Goal: Information Seeking & Learning: Find contact information

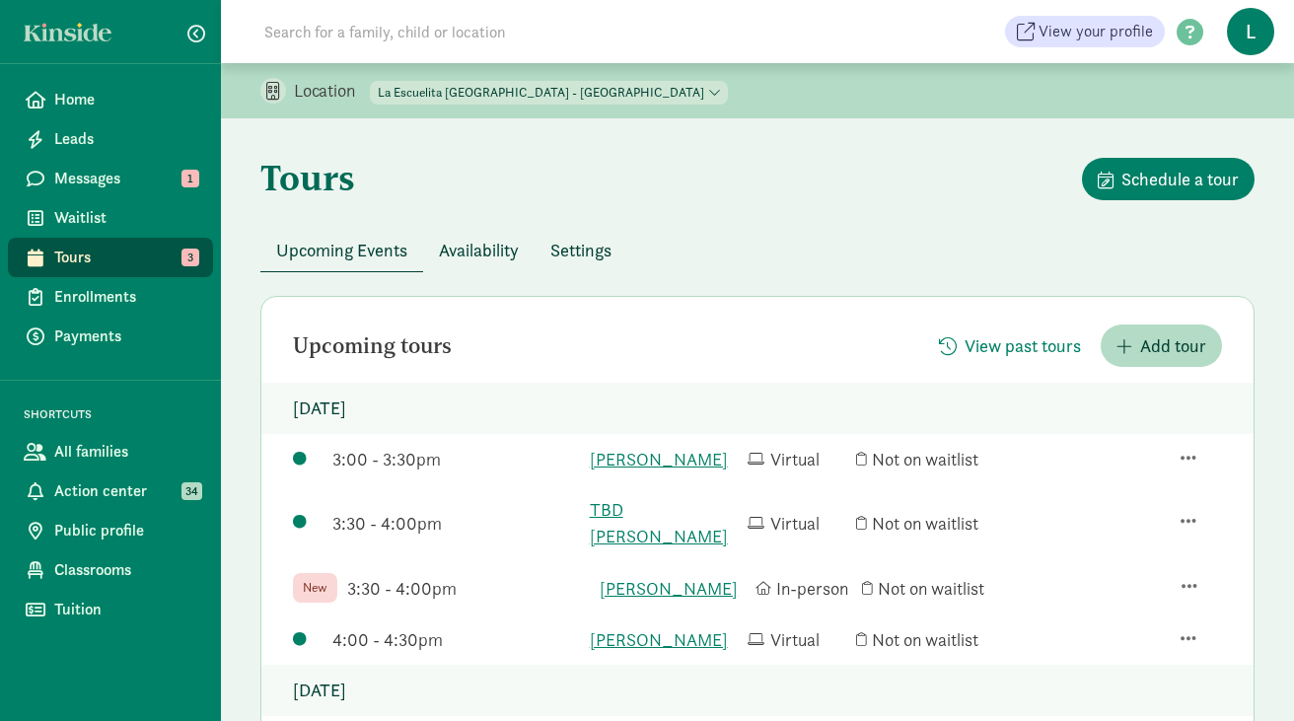
scroll to position [230, 0]
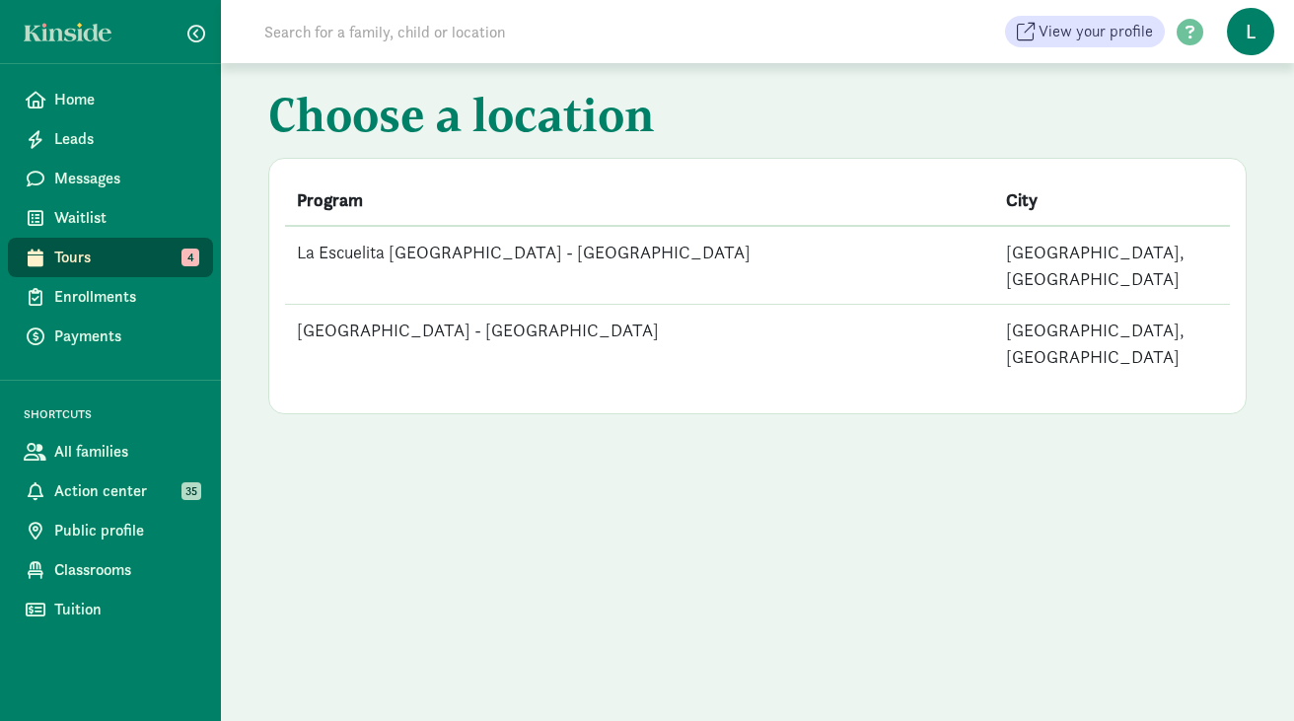
click at [503, 251] on td "La Escuelita [GEOGRAPHIC_DATA] - [GEOGRAPHIC_DATA]" at bounding box center [639, 265] width 709 height 79
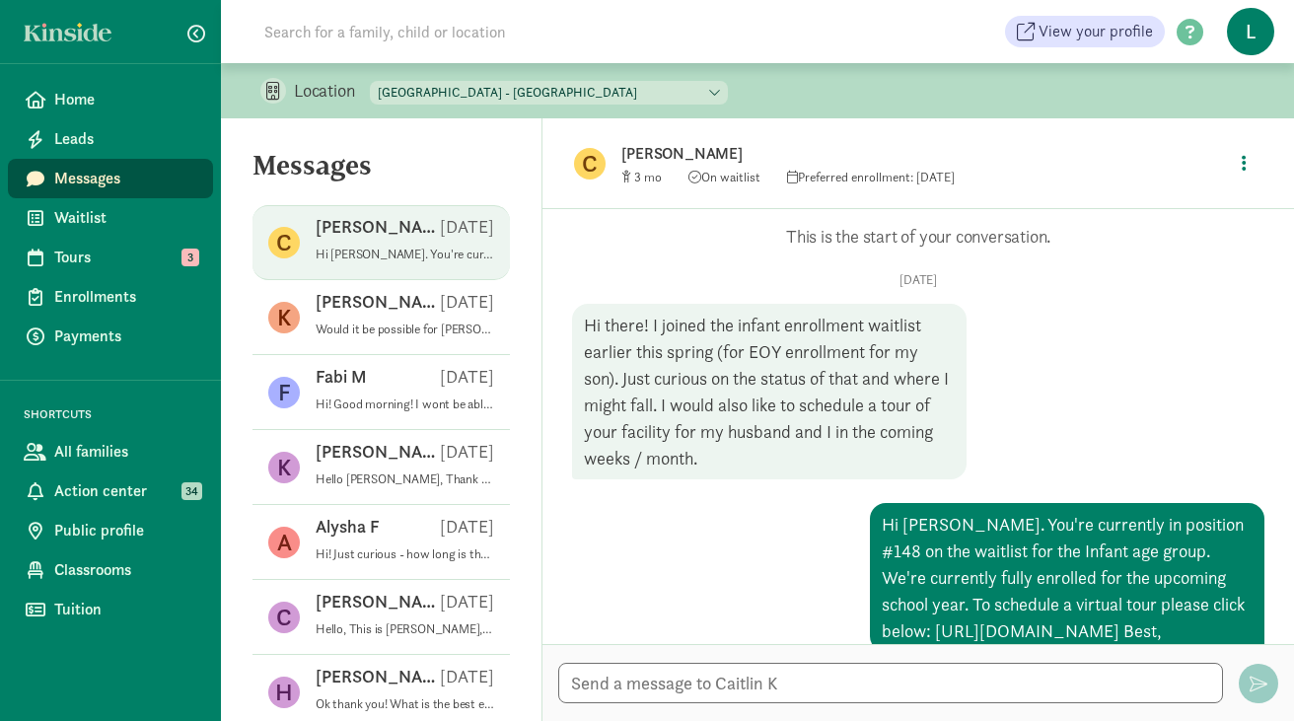
scroll to position [262, 0]
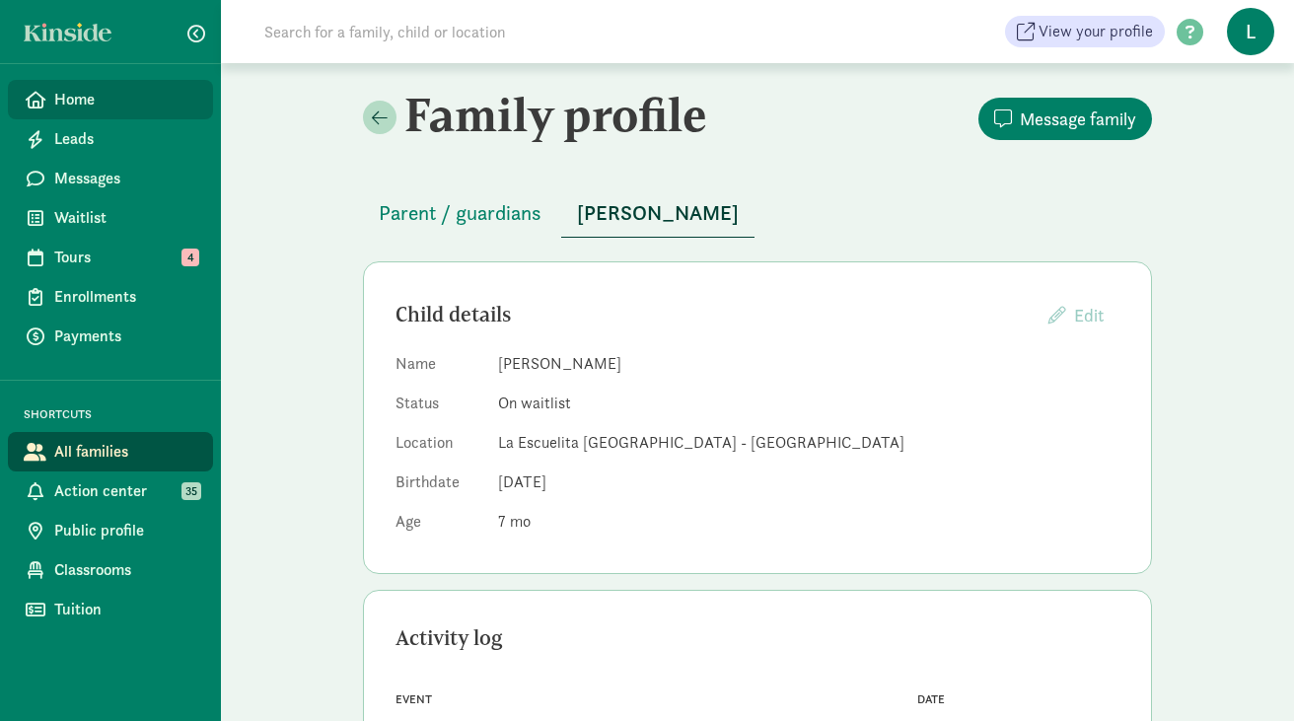
click at [114, 98] on span "Home" at bounding box center [125, 100] width 143 height 24
click at [513, 202] on span "Parent / guardians" at bounding box center [460, 213] width 163 height 32
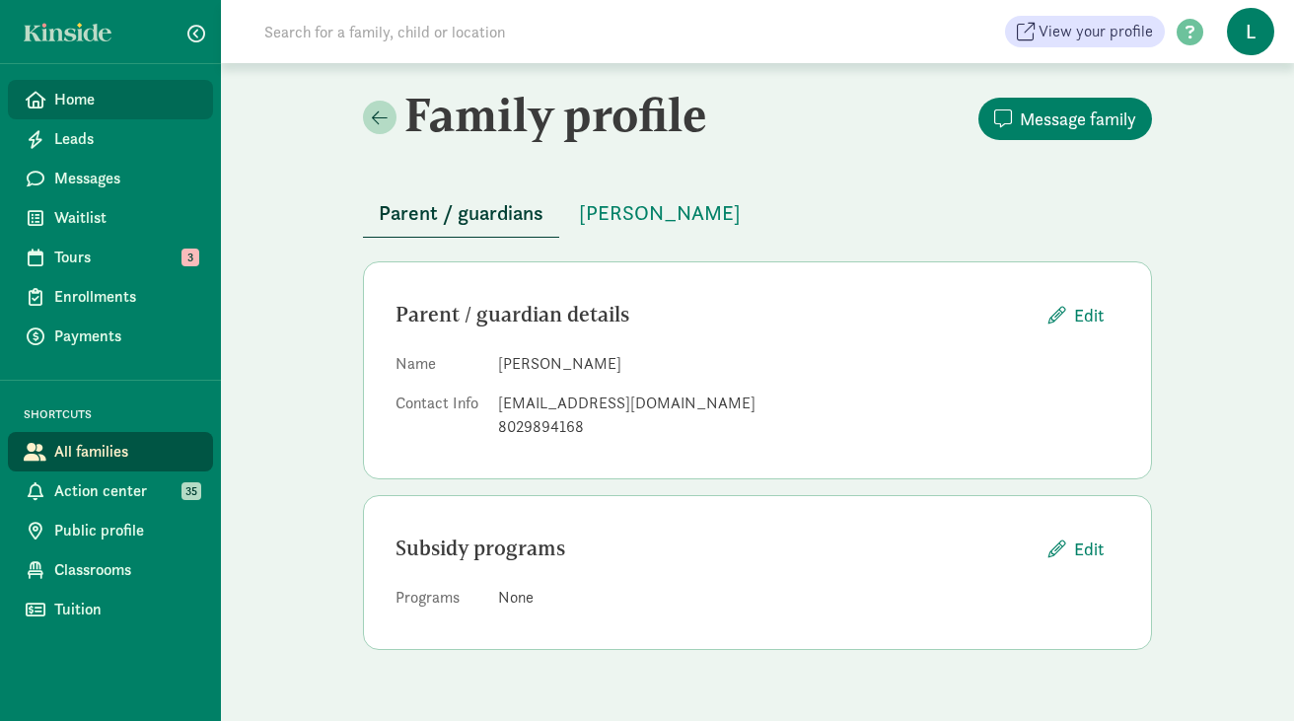
click at [96, 104] on span "Home" at bounding box center [125, 100] width 143 height 24
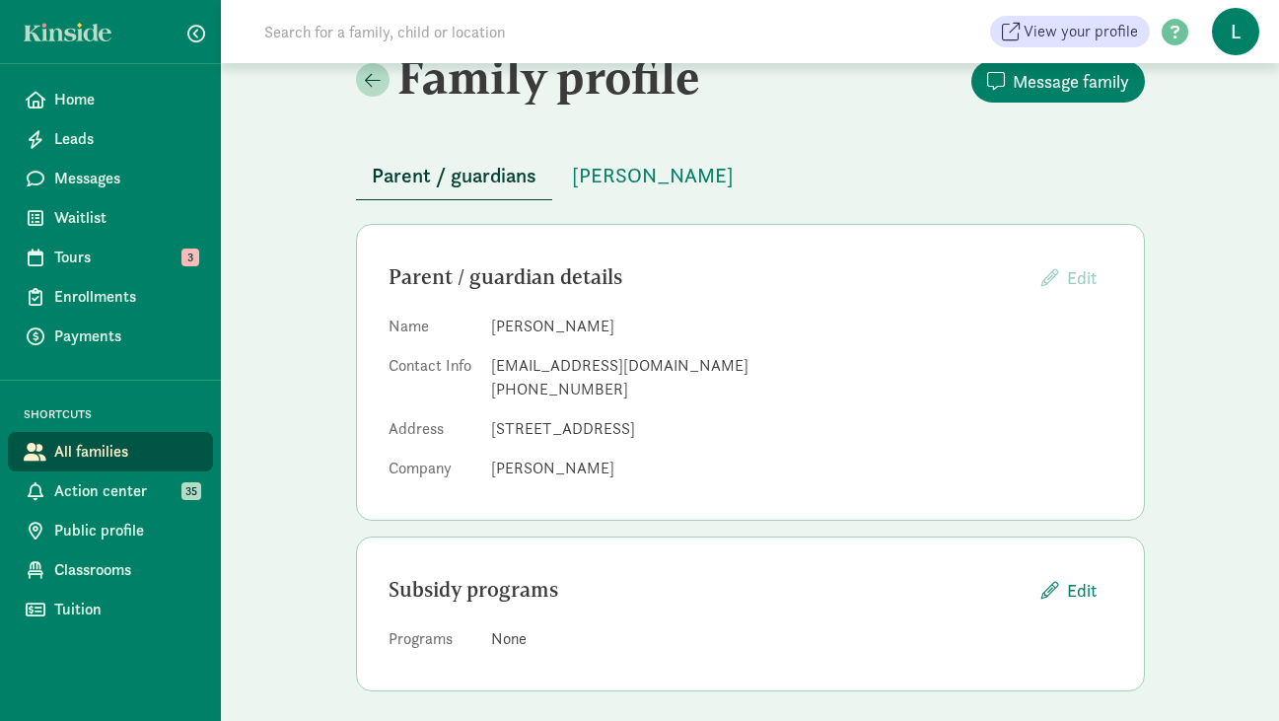
scroll to position [46, 0]
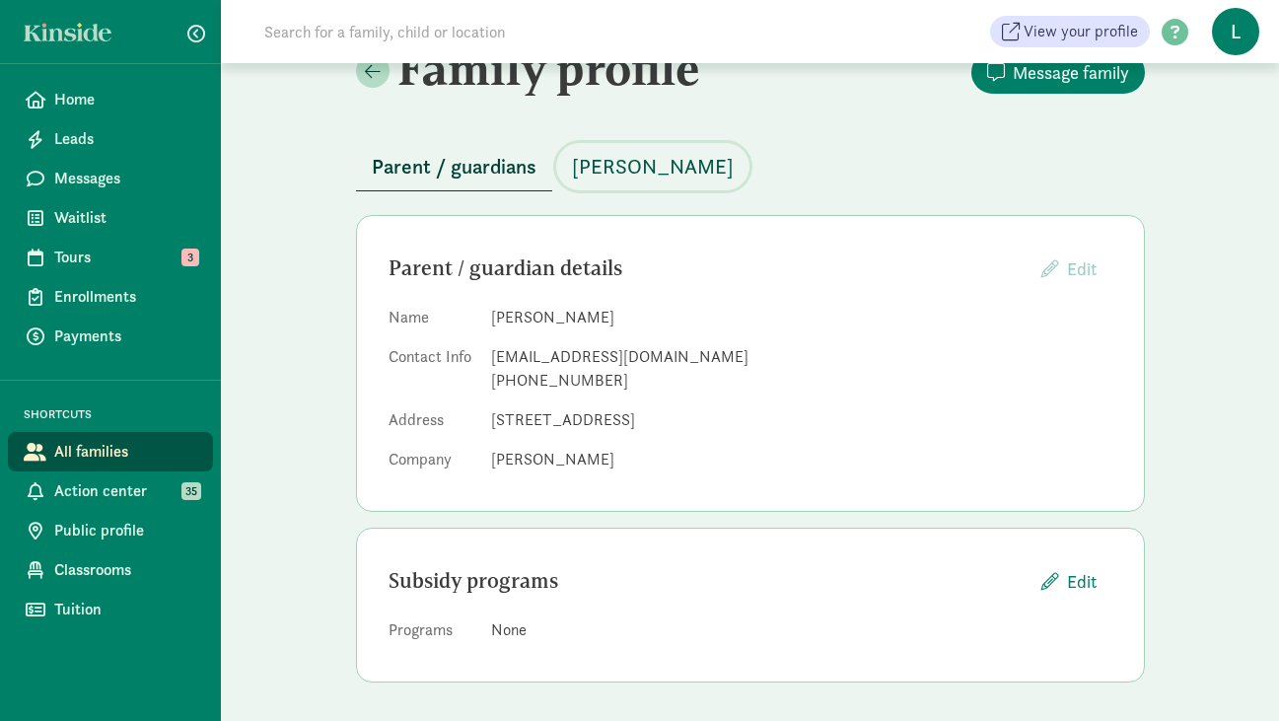
click at [664, 161] on span "[PERSON_NAME]" at bounding box center [653, 167] width 162 height 32
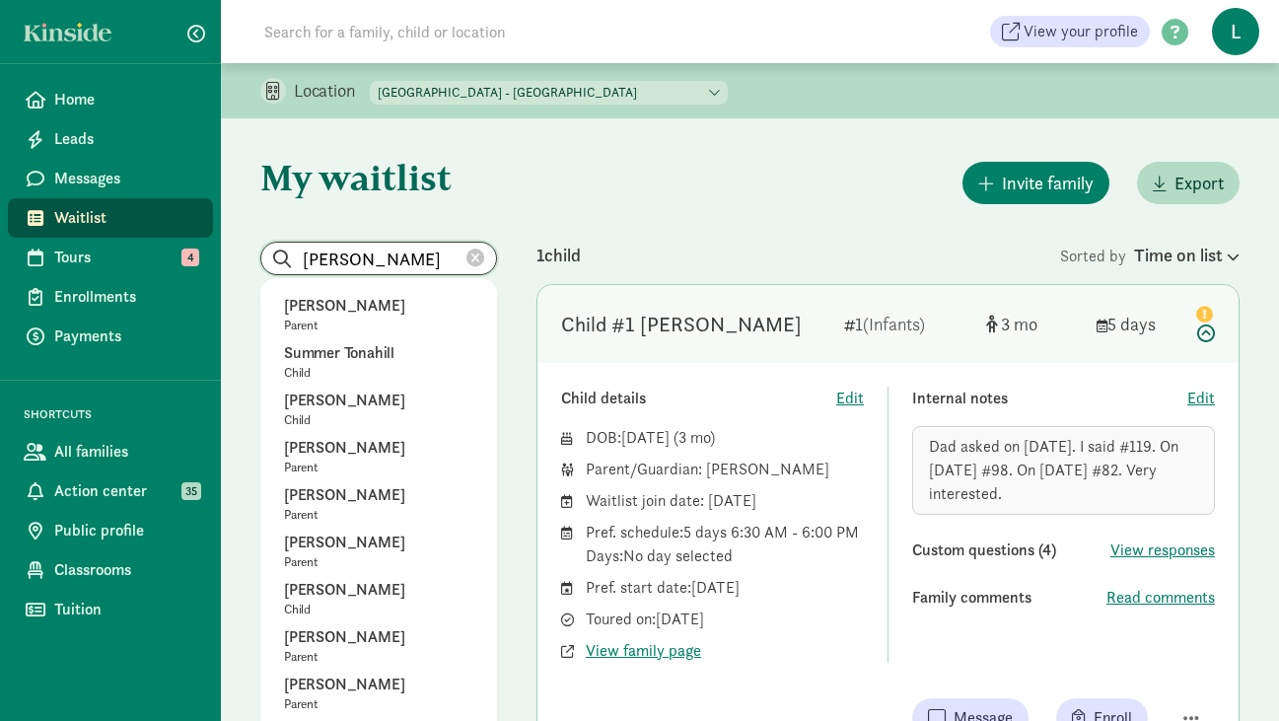
click at [455, 260] on input "Melissa Sanford" at bounding box center [378, 259] width 235 height 32
drag, startPoint x: 455, startPoint y: 260, endPoint x: 278, endPoint y: 257, distance: 176.6
click at [278, 257] on input "Melissa Sanford" at bounding box center [378, 259] width 235 height 32
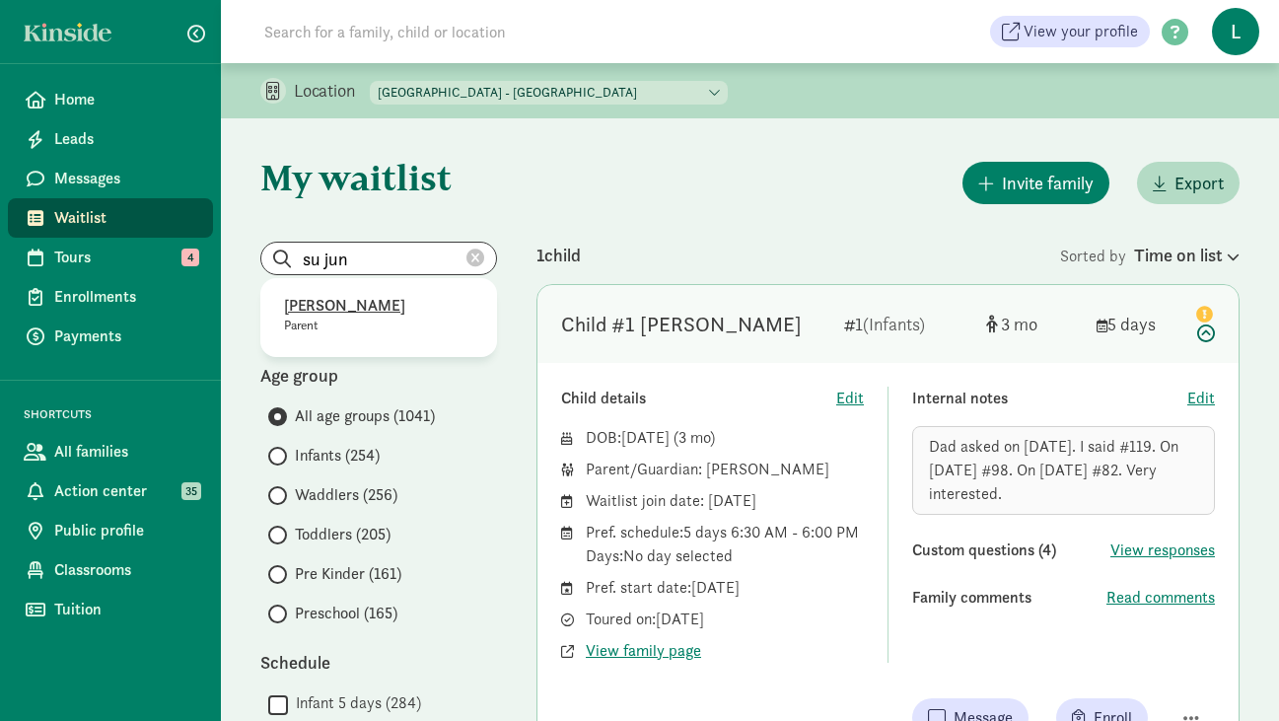
click at [322, 309] on p "Su Jung" at bounding box center [378, 306] width 189 height 24
type input "Su Jung"
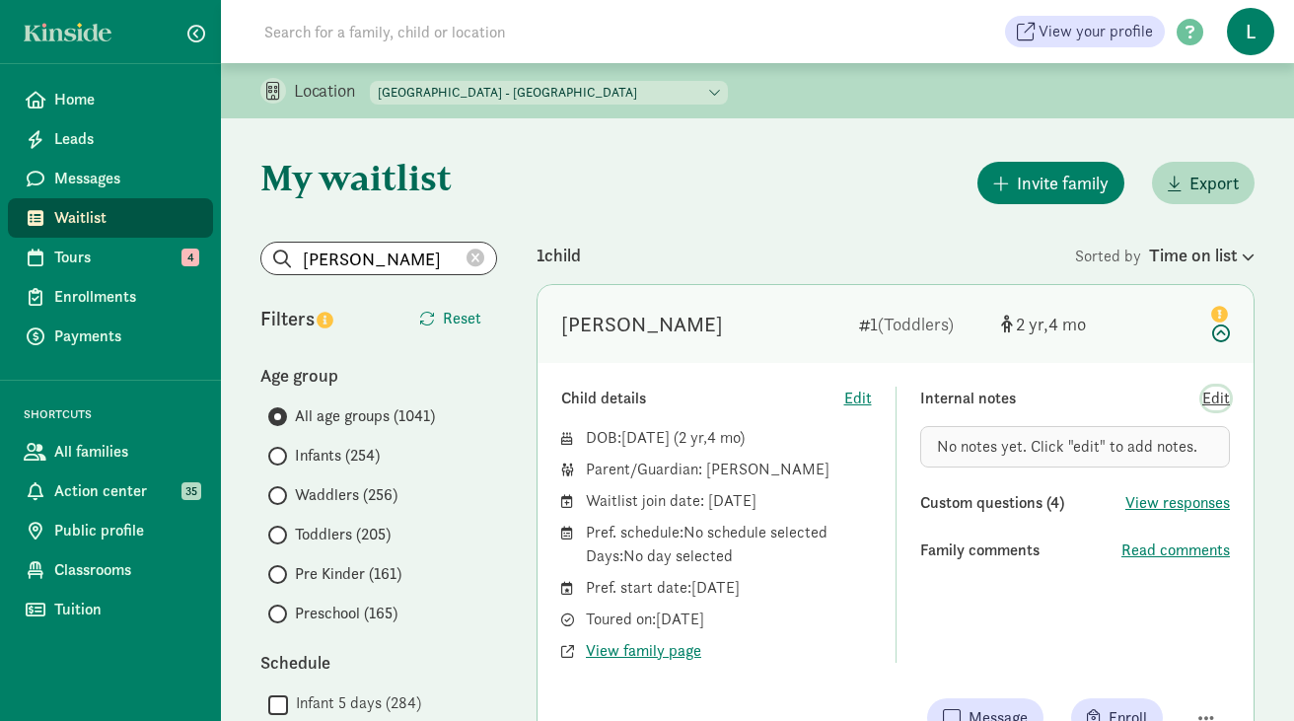
click at [1209, 402] on span "Edit" at bounding box center [1217, 399] width 28 height 24
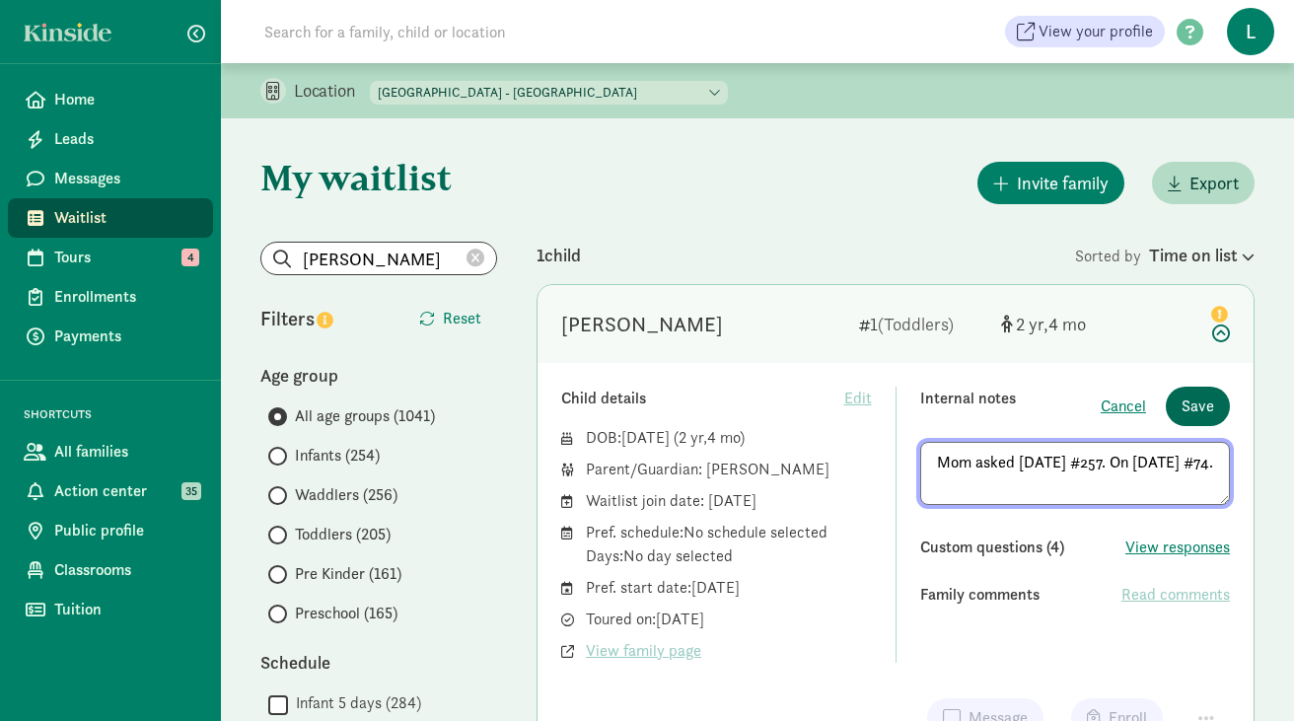
type textarea "Mom asked 4/17/24 #257. On 8/13/25 #74."
click at [1194, 406] on span "Save" at bounding box center [1198, 407] width 33 height 24
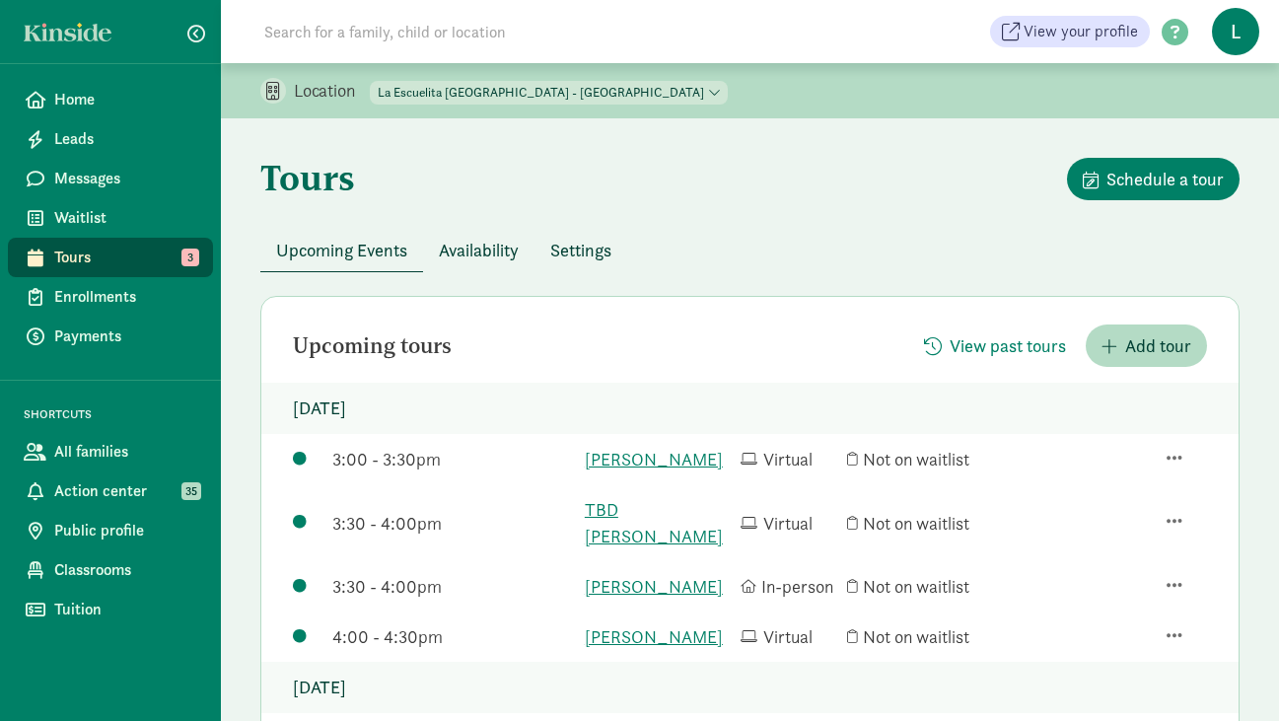
click at [555, 86] on select "La Escuelita Bilingual School - Columbia City La Escuelita Bilingual School - G…" at bounding box center [549, 93] width 358 height 24
select select "261531"
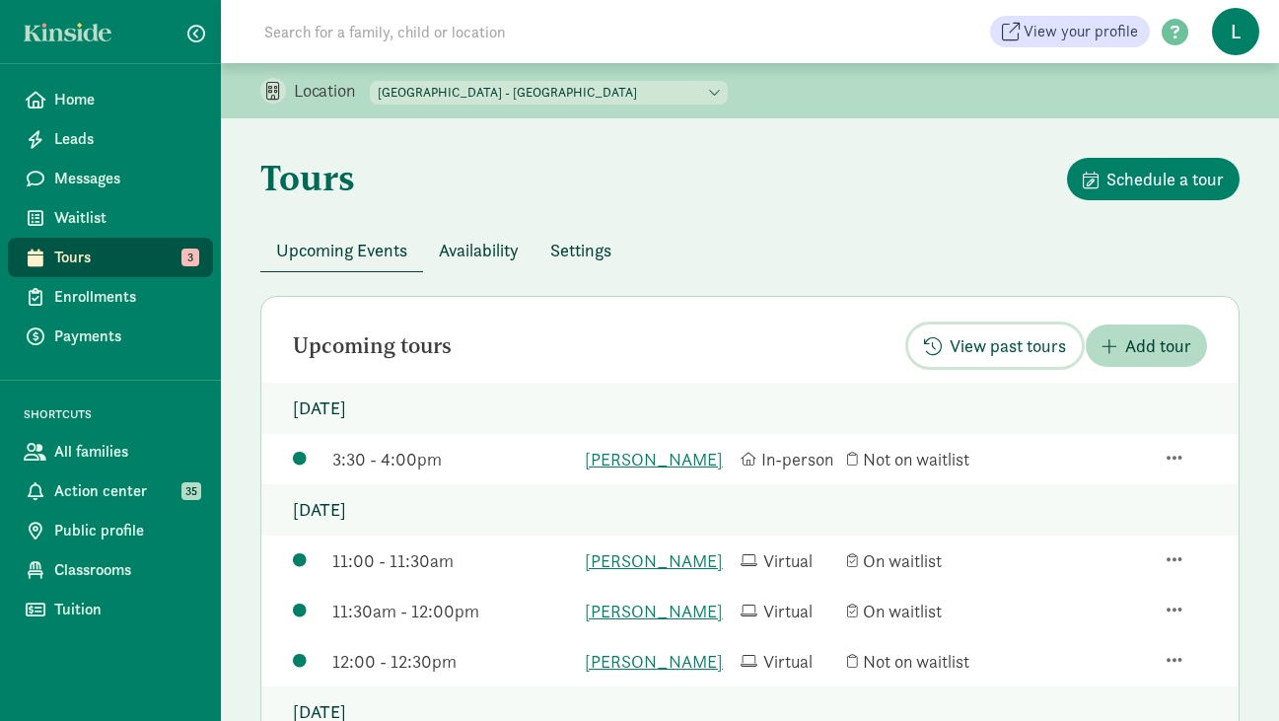
click at [1008, 347] on span "View past tours" at bounding box center [1008, 345] width 116 height 27
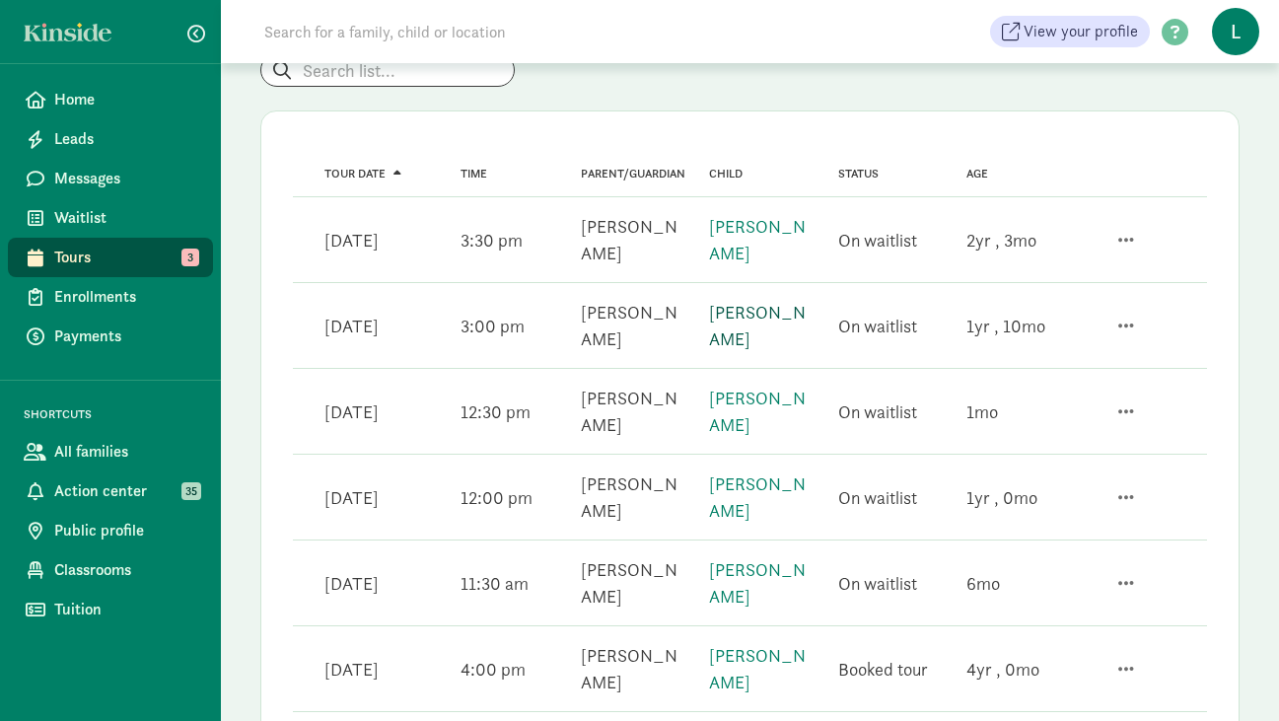
scroll to position [181, 0]
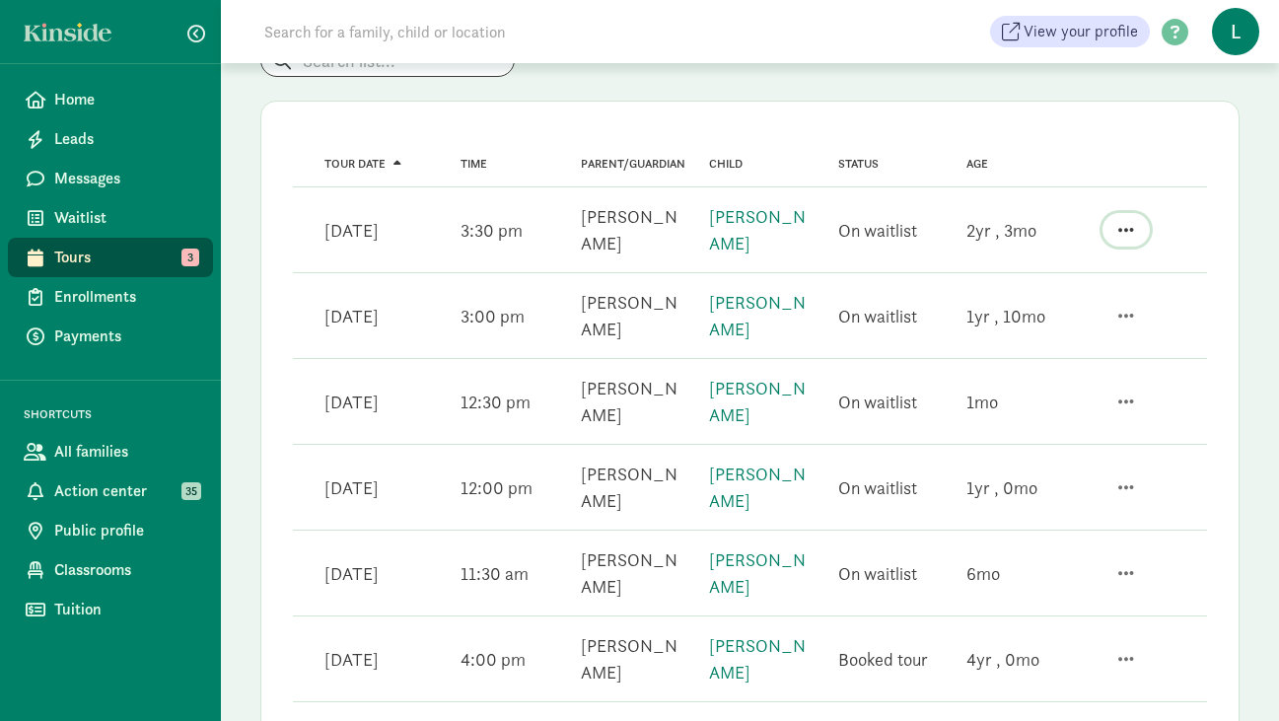
click at [1123, 224] on span "button" at bounding box center [1127, 230] width 16 height 18
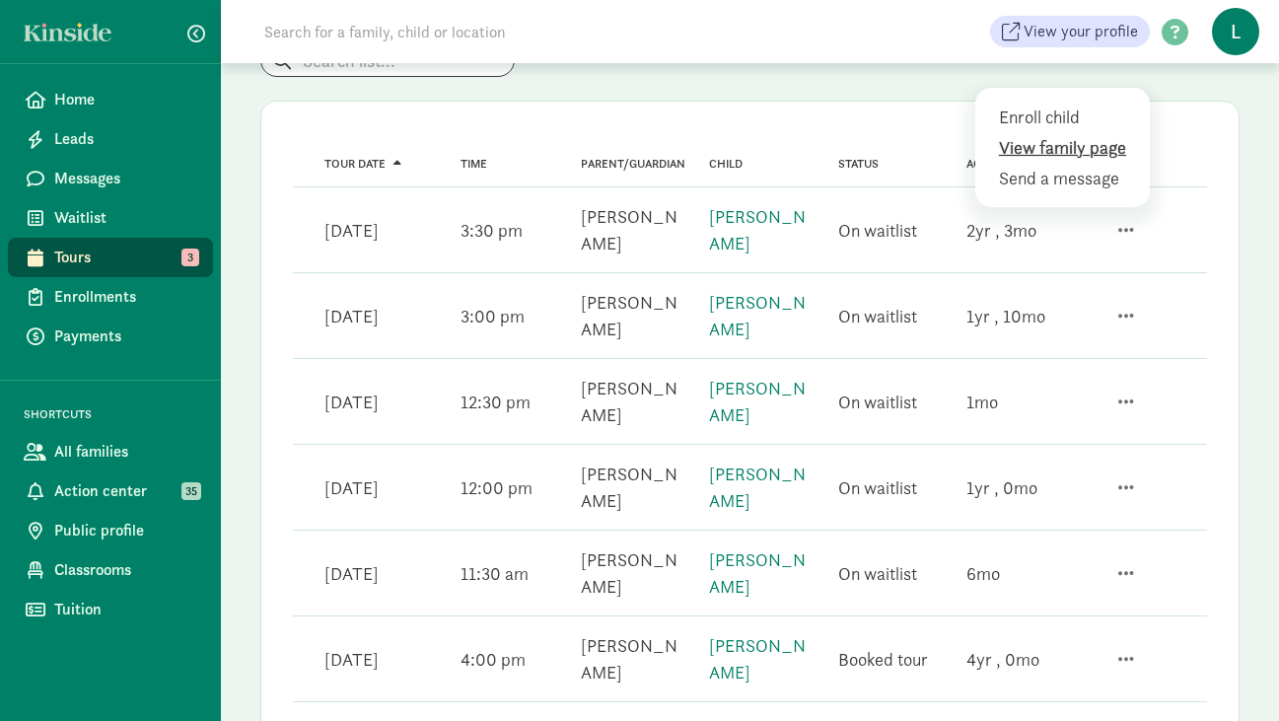
click at [1049, 165] on div "View family page" at bounding box center [1065, 178] width 133 height 27
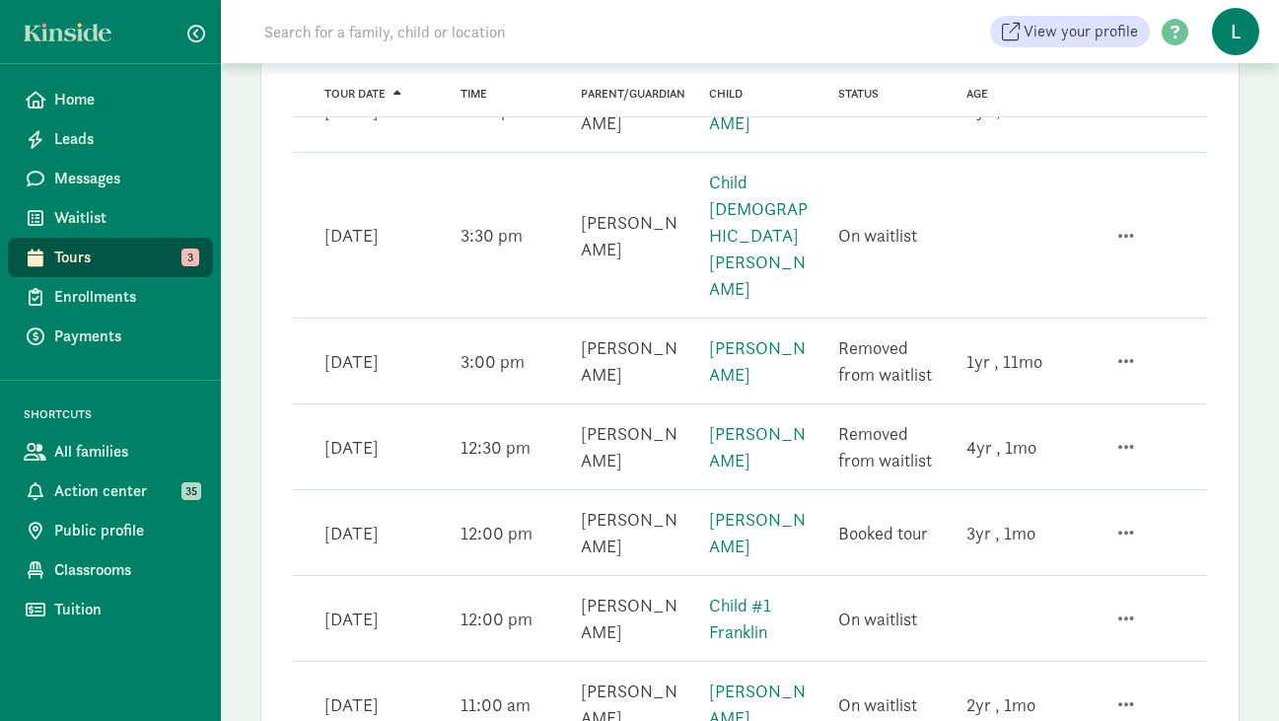
scroll to position [817, 0]
click at [1123, 437] on span "button" at bounding box center [1127, 446] width 16 height 18
click at [1020, 381] on div "View family page" at bounding box center [1065, 394] width 133 height 27
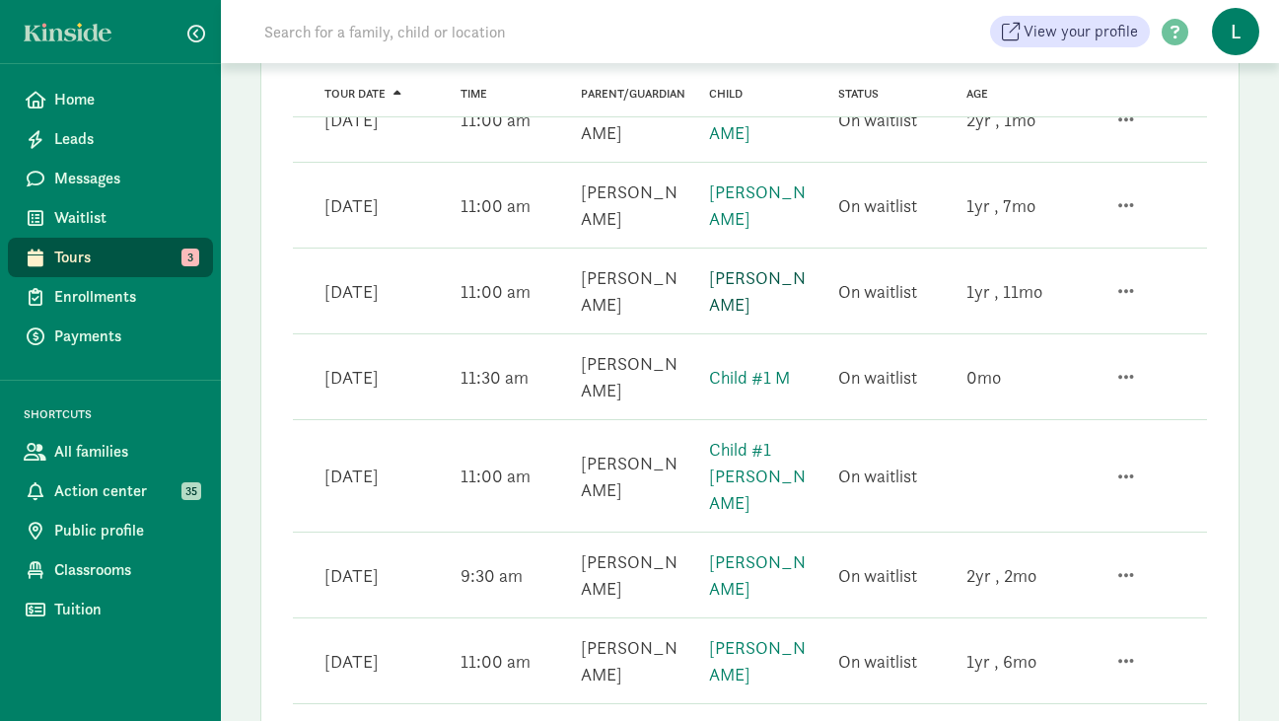
scroll to position [1422, 0]
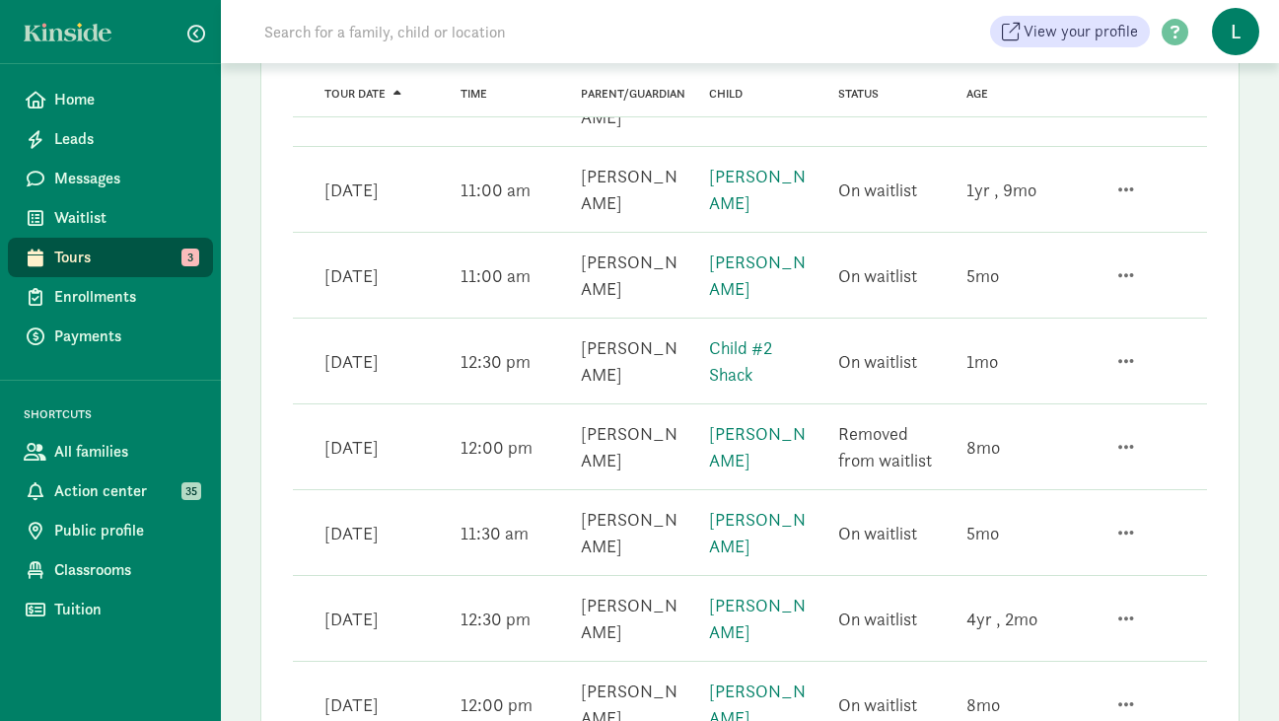
scroll to position [1449, 0]
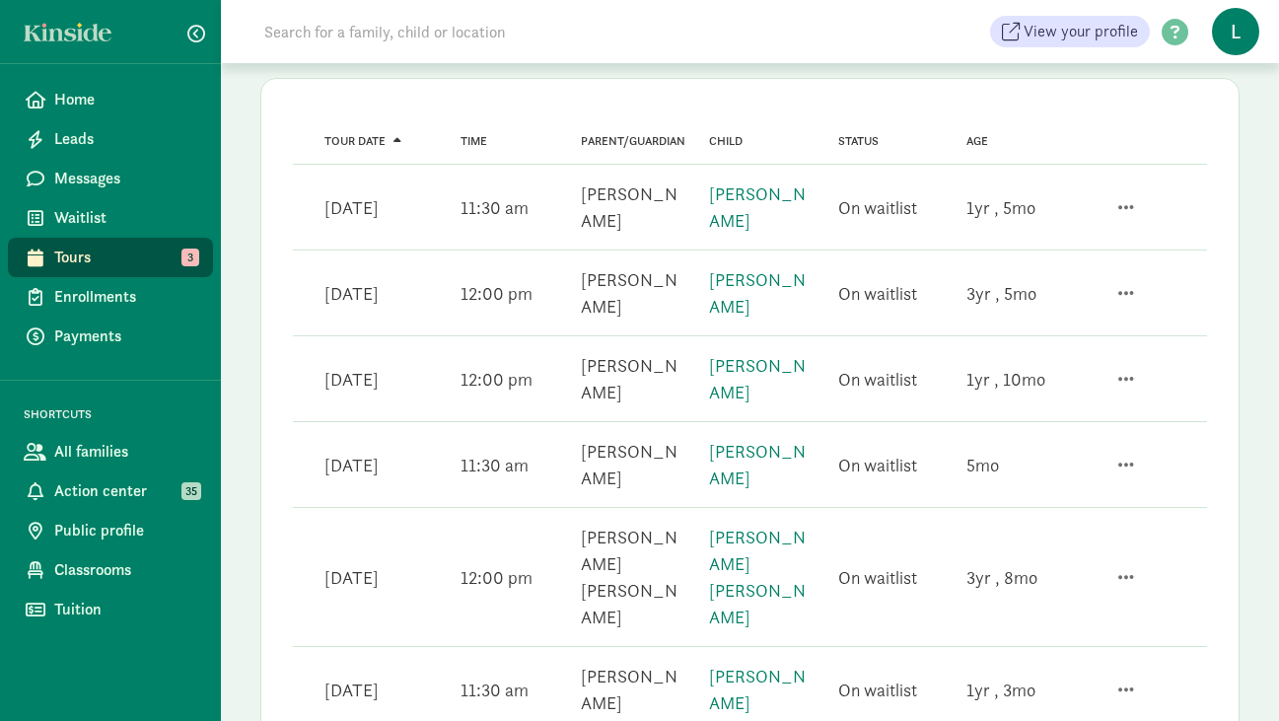
scroll to position [213, 0]
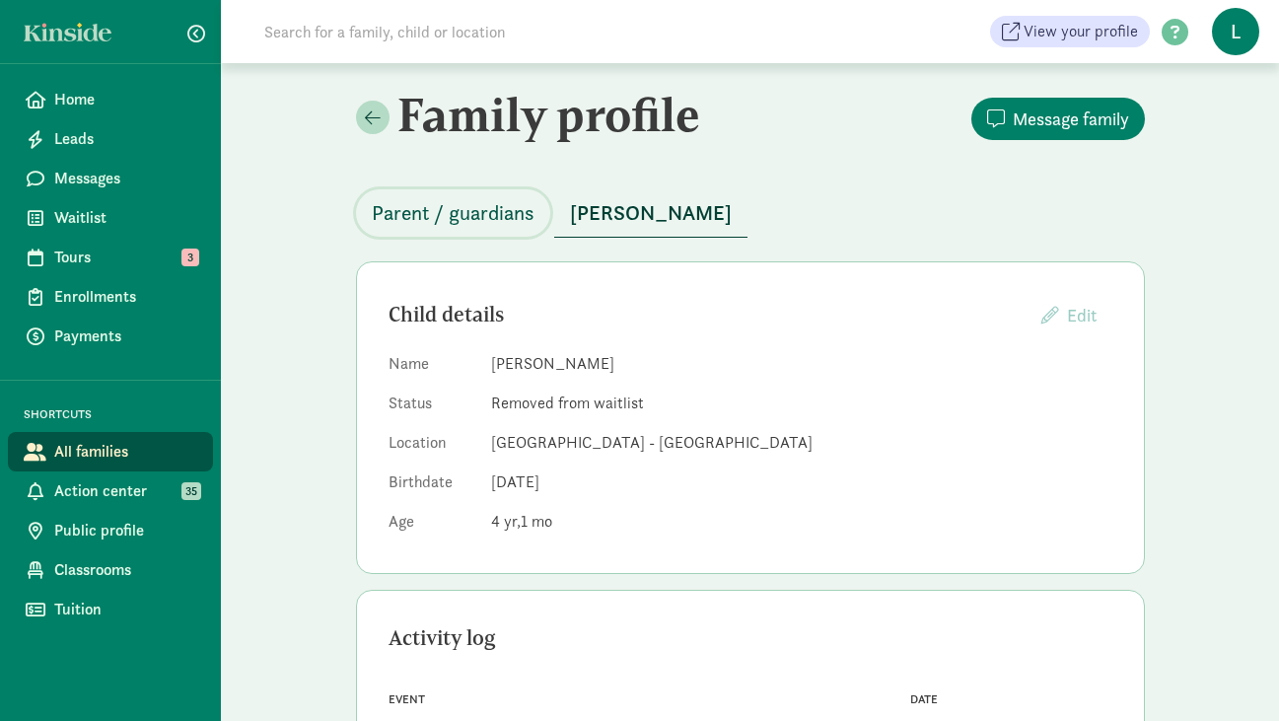
click at [416, 221] on span "Parent / guardians" at bounding box center [453, 213] width 163 height 32
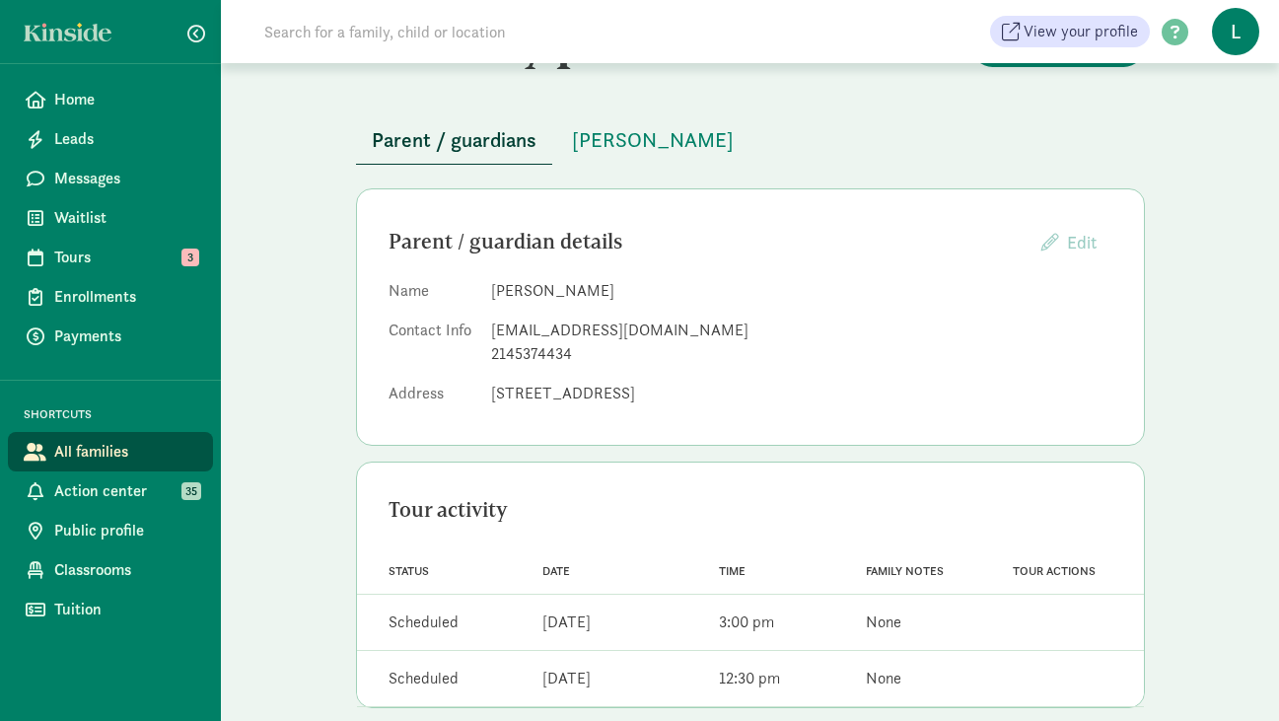
scroll to position [270, 0]
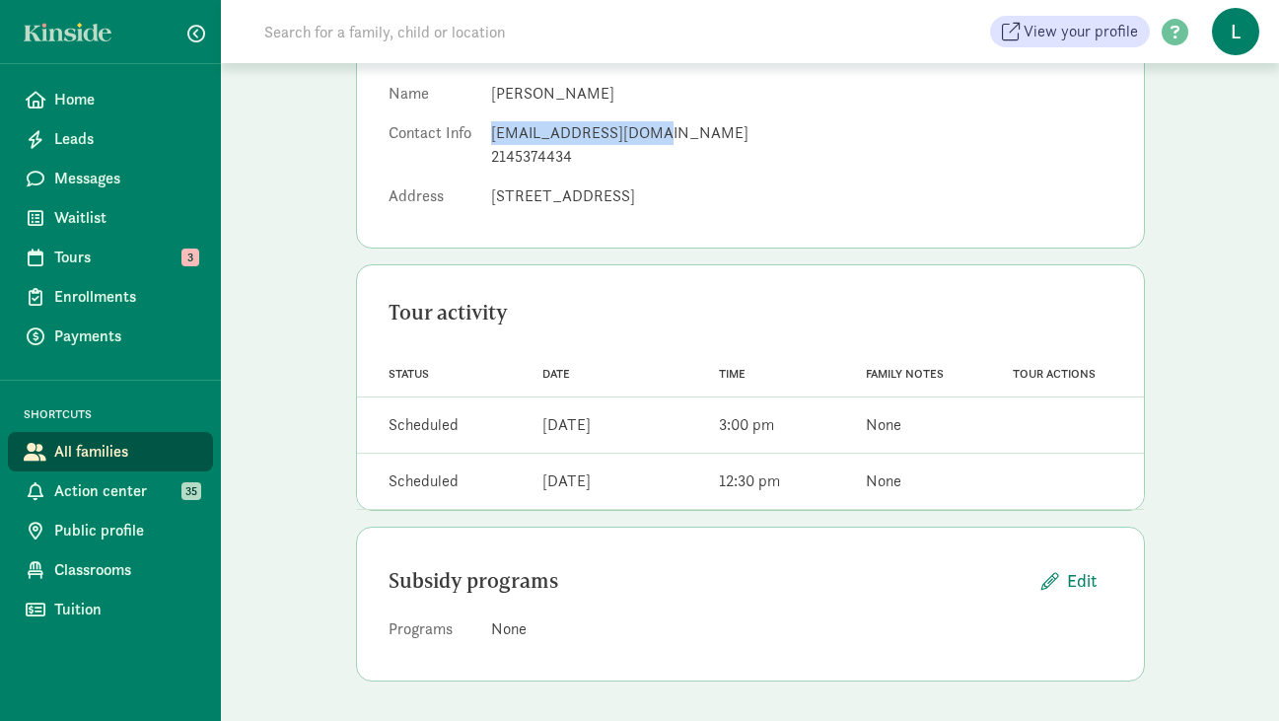
drag, startPoint x: 648, startPoint y: 132, endPoint x: 492, endPoint y: 142, distance: 156.2
click at [492, 142] on div "mfbriceno7@gmail.com" at bounding box center [801, 133] width 621 height 24
copy div "mfbriceno7@gmail.com"
click at [88, 183] on span "Messages" at bounding box center [125, 179] width 143 height 24
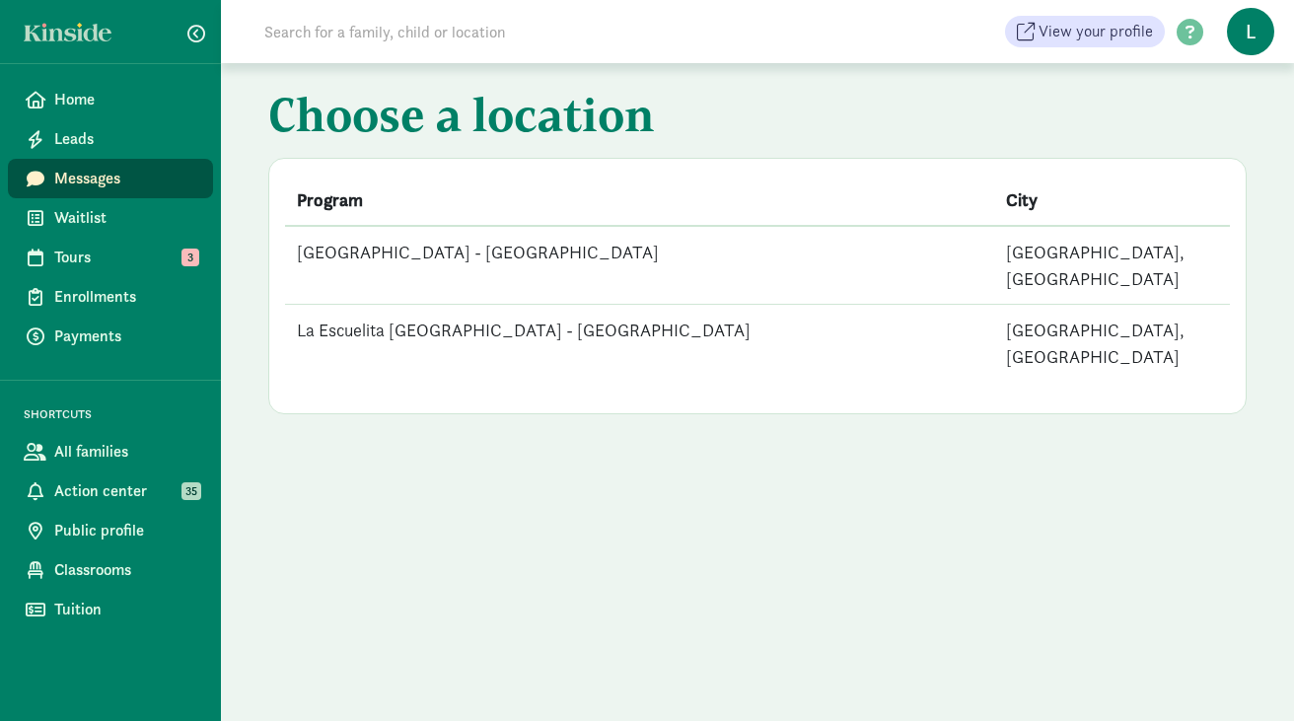
click at [139, 176] on span "Messages" at bounding box center [125, 179] width 143 height 24
click at [99, 249] on span "Tours" at bounding box center [125, 258] width 143 height 24
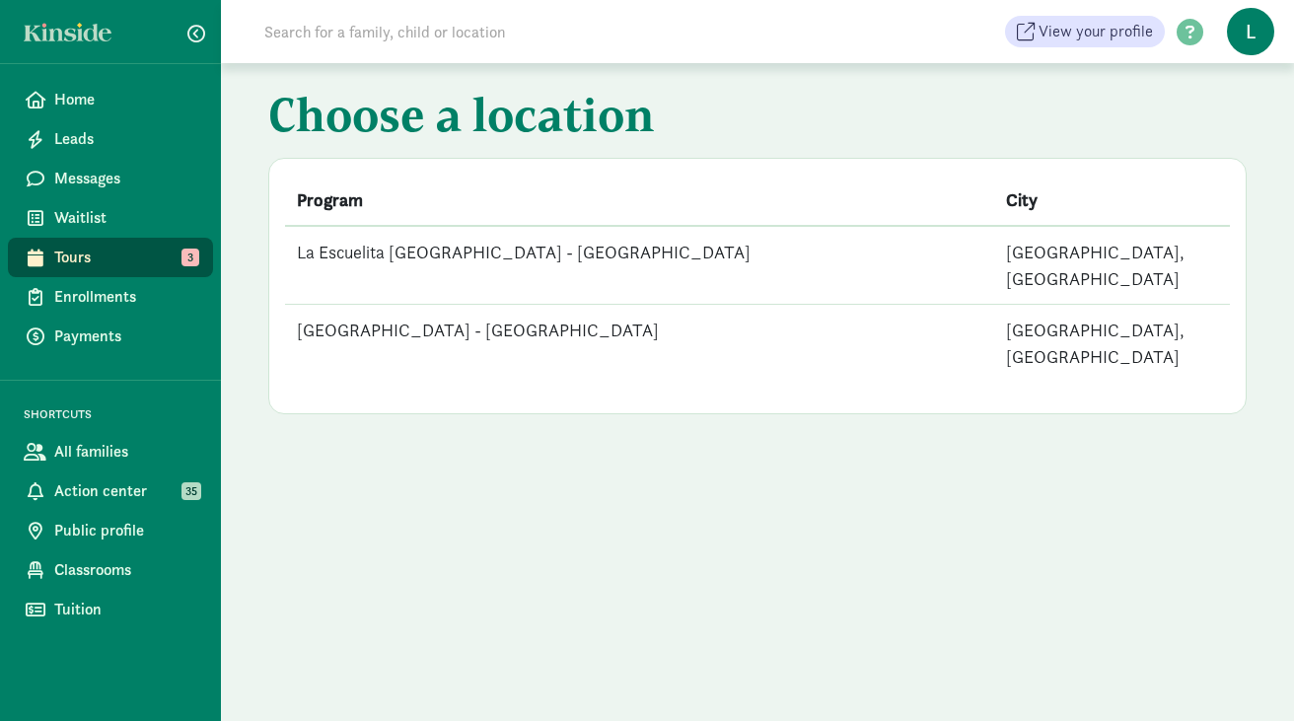
click at [426, 305] on td "[GEOGRAPHIC_DATA] - [GEOGRAPHIC_DATA]" at bounding box center [639, 344] width 709 height 78
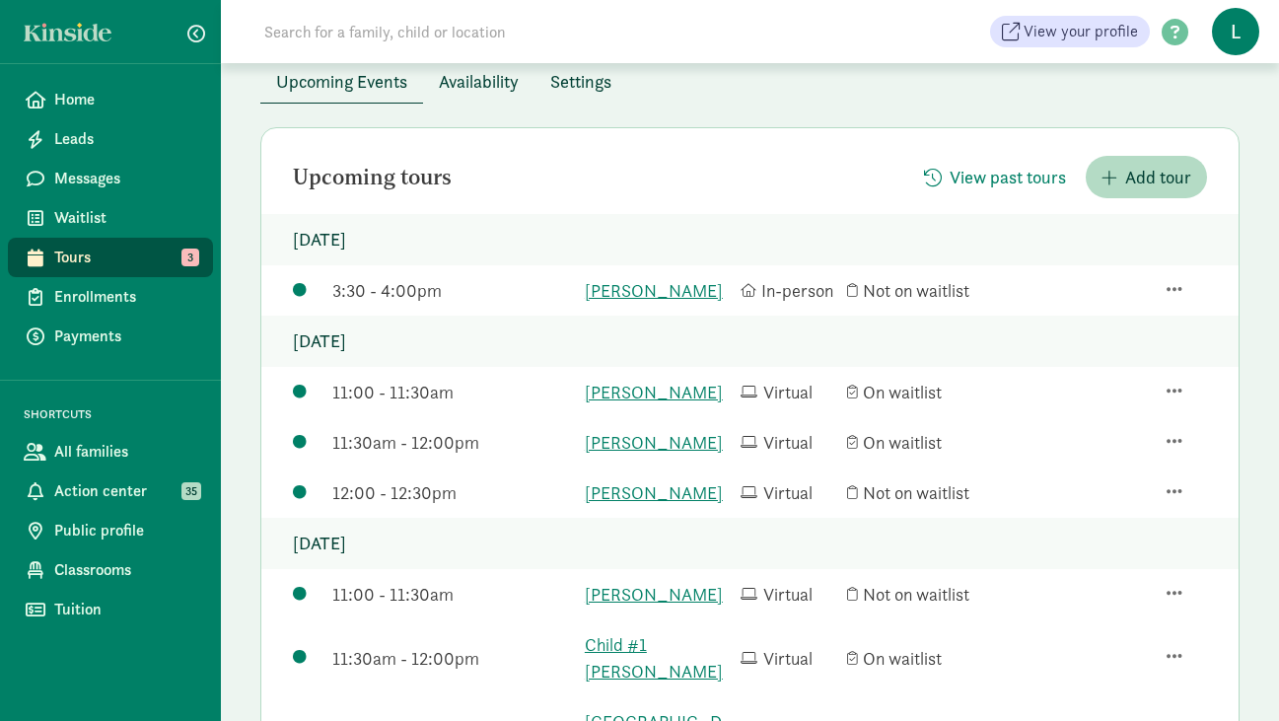
scroll to position [174, 0]
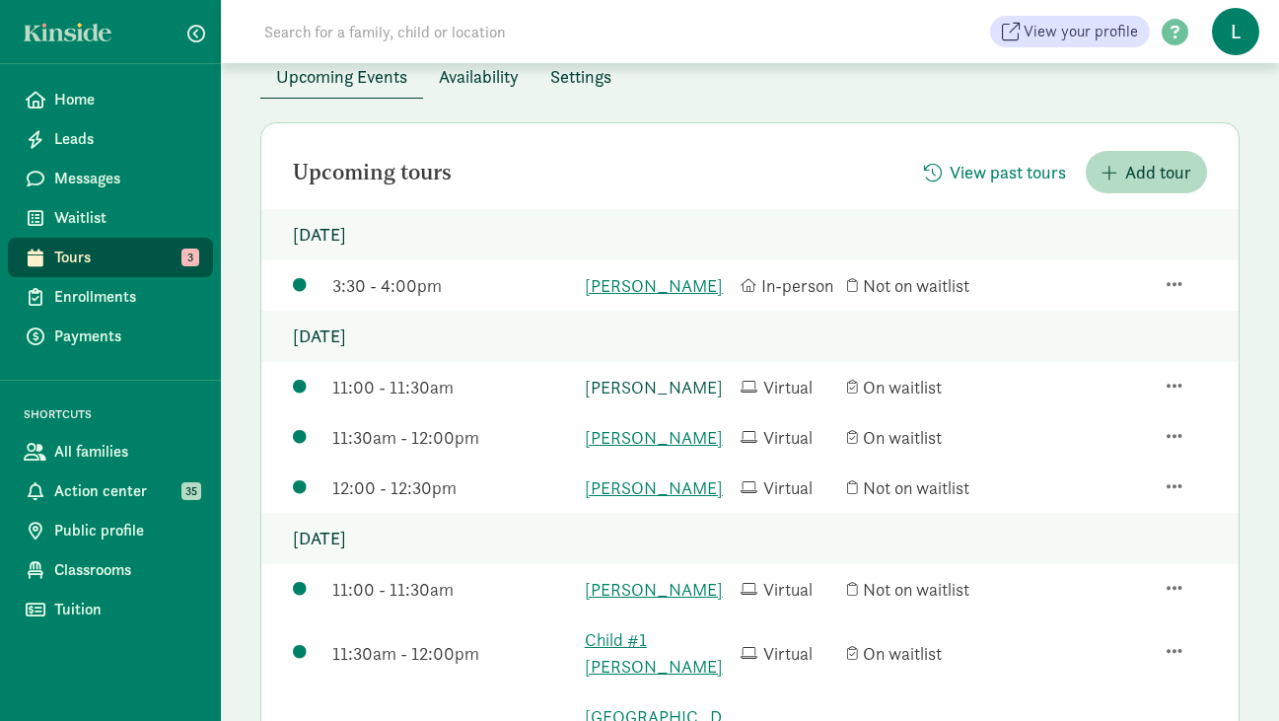
click at [631, 401] on link "[PERSON_NAME]" at bounding box center [658, 387] width 146 height 27
click at [621, 451] on link "[PERSON_NAME]" at bounding box center [658, 437] width 146 height 27
click at [633, 501] on link "[PERSON_NAME]" at bounding box center [658, 487] width 146 height 27
